Goal: Task Accomplishment & Management: Manage account settings

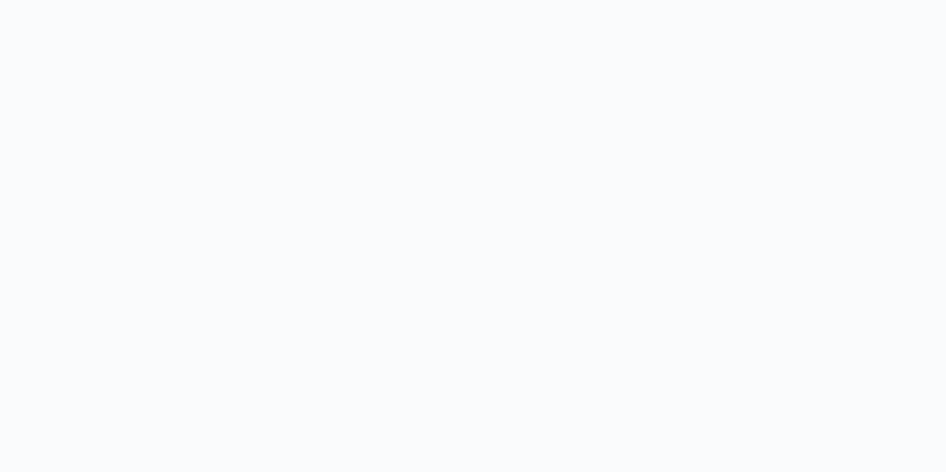
click at [892, 93] on body at bounding box center [473, 236] width 946 height 472
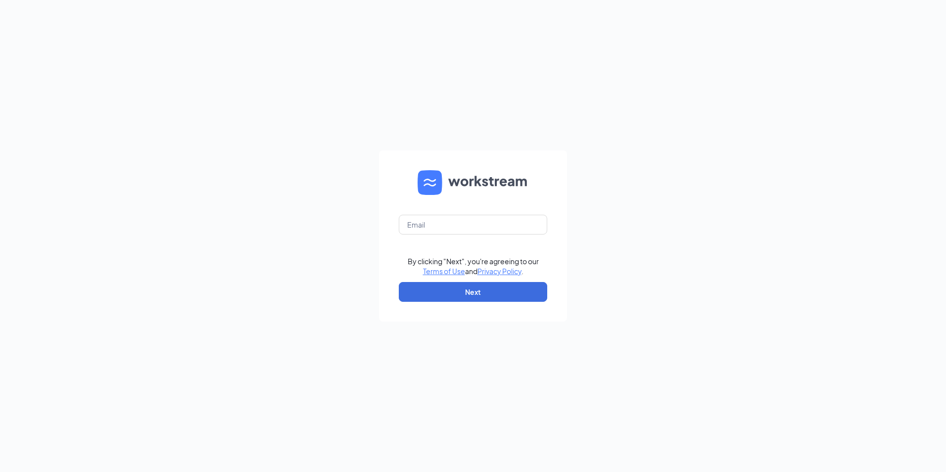
click at [561, 108] on div "By clicking "Next", you're agreeing to our Terms of Use and Privacy Policy . Ne…" at bounding box center [473, 236] width 946 height 472
click at [487, 234] on input "text" at bounding box center [473, 225] width 149 height 20
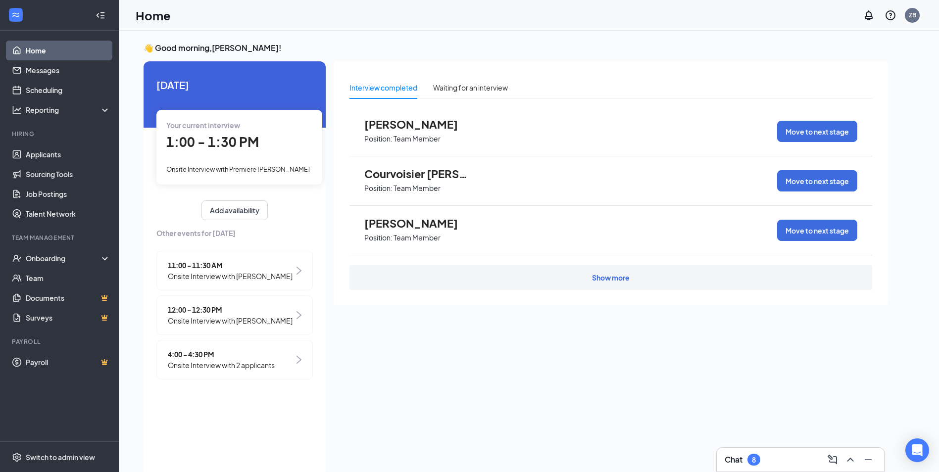
click at [244, 144] on span "1:00 - 1:30 PM" at bounding box center [212, 142] width 93 height 16
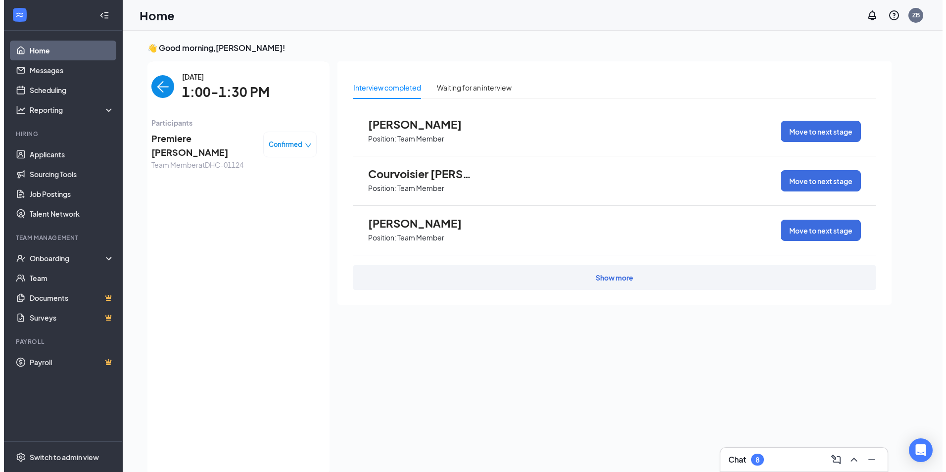
scroll to position [4, 0]
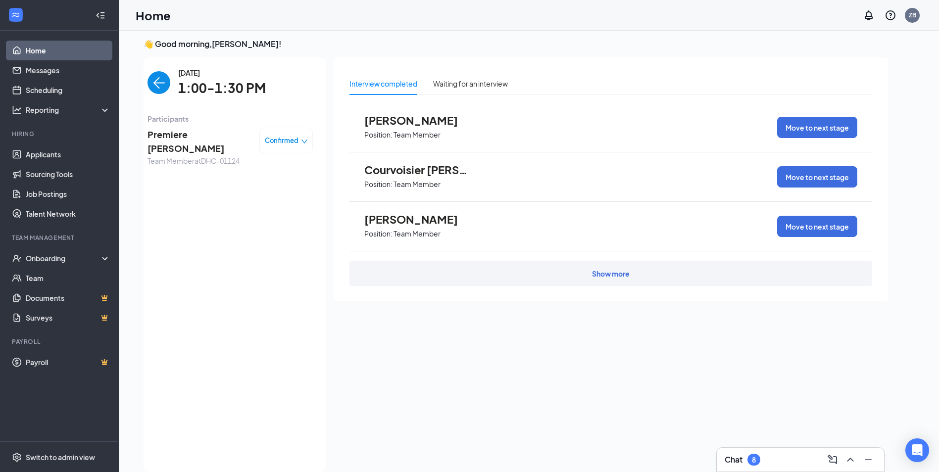
click at [175, 135] on span "Premiere [PERSON_NAME]" at bounding box center [200, 142] width 104 height 28
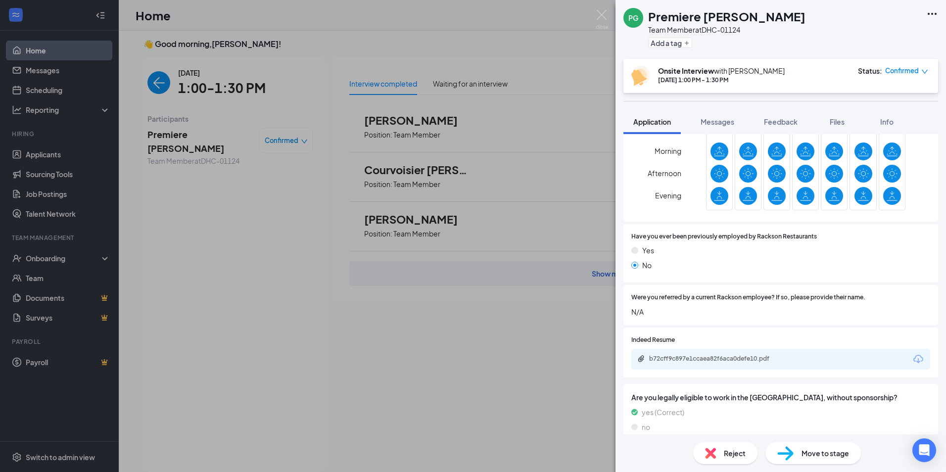
scroll to position [359, 0]
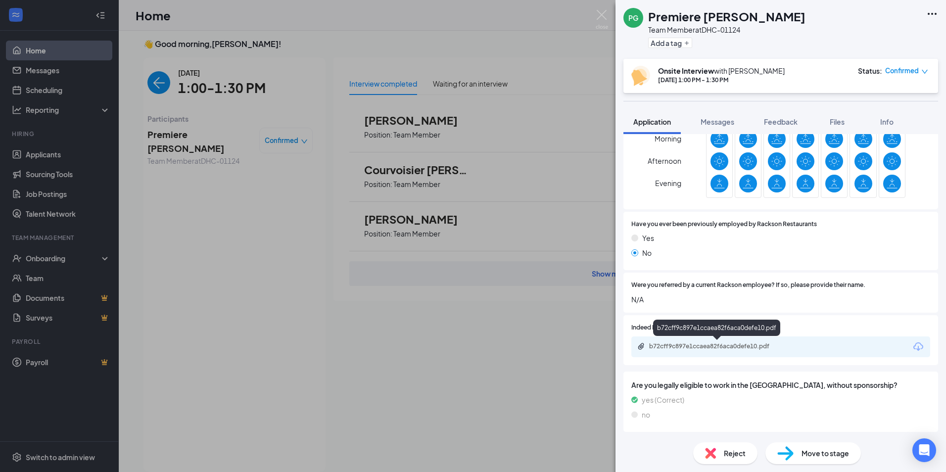
click at [712, 345] on div "b72cff9c897e1ccaea82f6aca0defe10.pdf" at bounding box center [718, 347] width 139 height 8
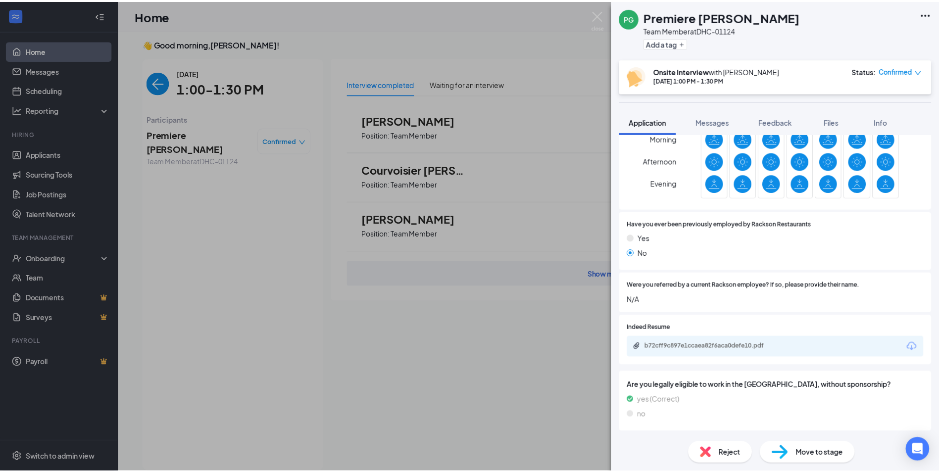
scroll to position [355, 0]
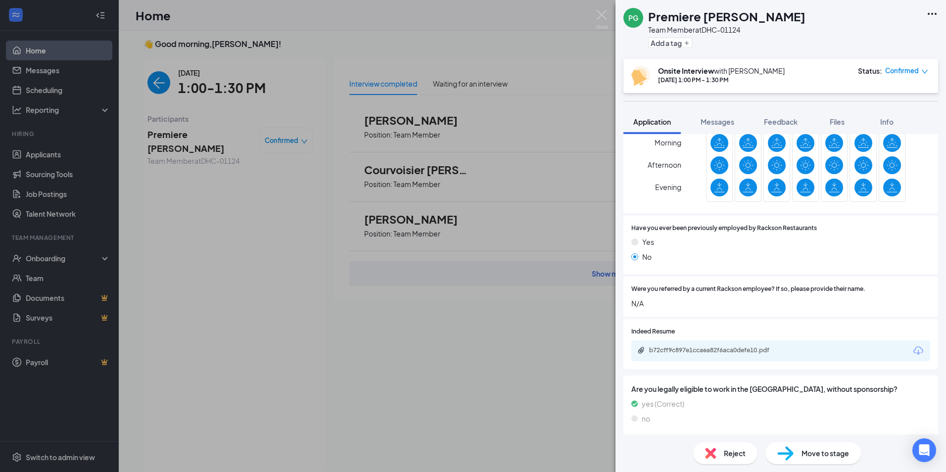
click at [331, 353] on div "PG Premiere [PERSON_NAME] Team Member at DHC-01124 Add a tag Onsite Interview w…" at bounding box center [473, 236] width 946 height 472
